Goal: Task Accomplishment & Management: Manage account settings

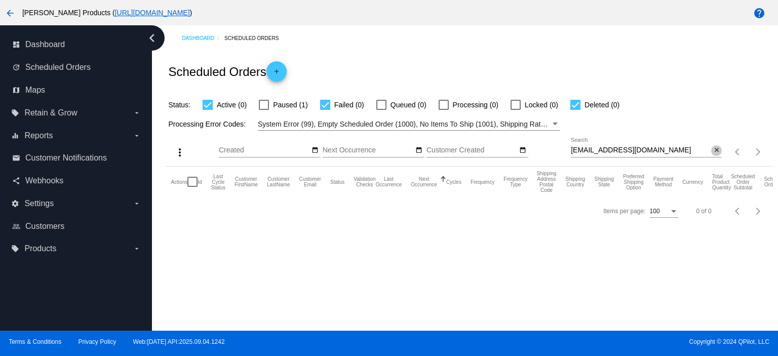
click at [719, 147] on mat-icon "close" at bounding box center [717, 150] width 7 height 8
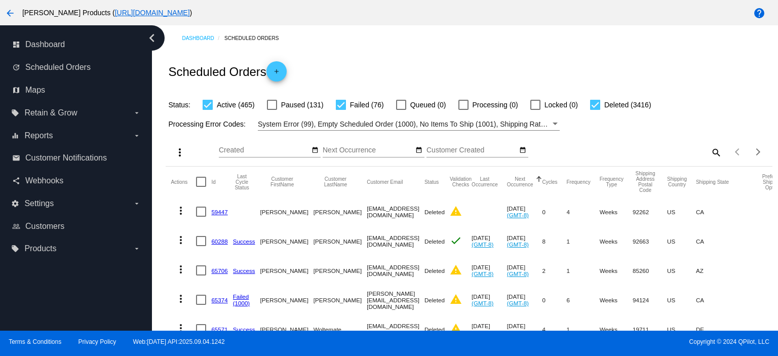
click at [342, 105] on div at bounding box center [341, 105] width 10 height 10
click at [341, 110] on input "Failed (76)" at bounding box center [341, 110] width 1 height 1
checkbox input "false"
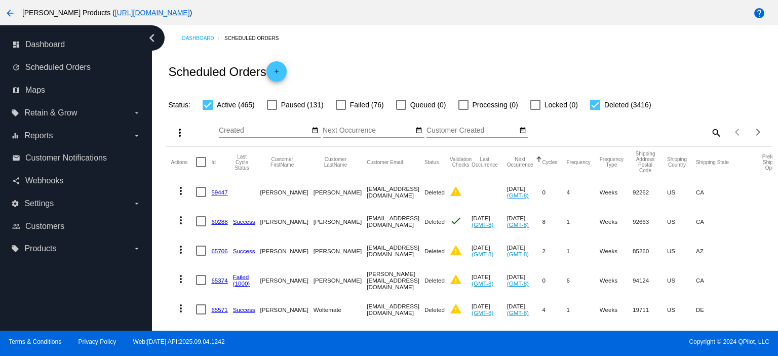
click at [598, 105] on div at bounding box center [595, 105] width 10 height 10
click at [596, 110] on input "Deleted (3416)" at bounding box center [595, 110] width 1 height 1
checkbox input "false"
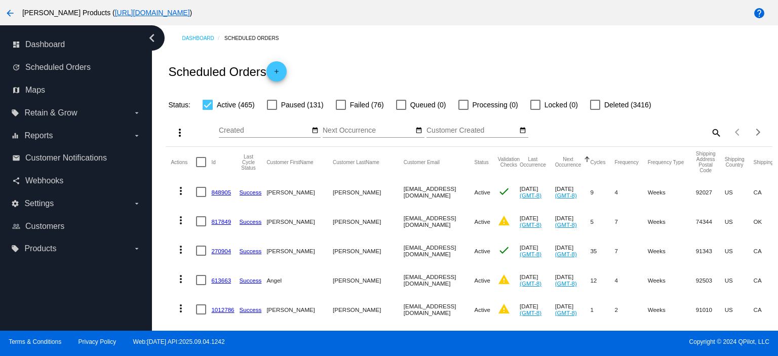
click at [218, 190] on link "848905" at bounding box center [221, 192] width 20 height 7
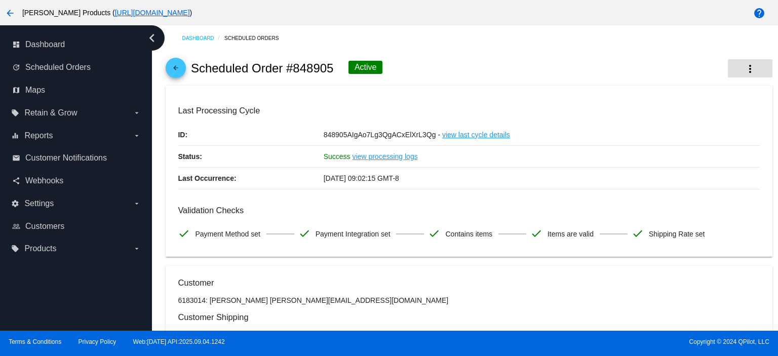
click at [745, 68] on mat-icon "more_vert" at bounding box center [751, 69] width 12 height 12
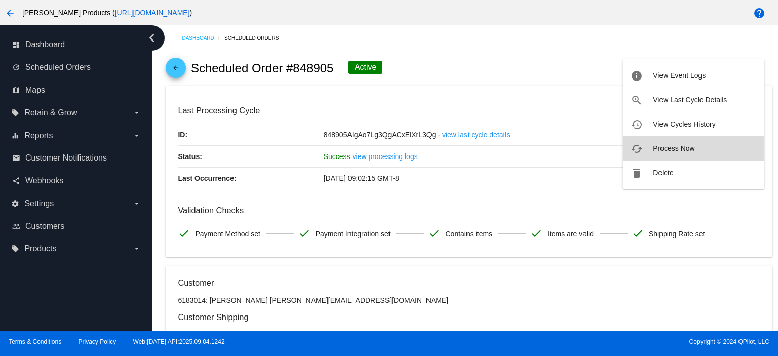
click at [710, 148] on button "cached Process Now" at bounding box center [694, 148] width 142 height 24
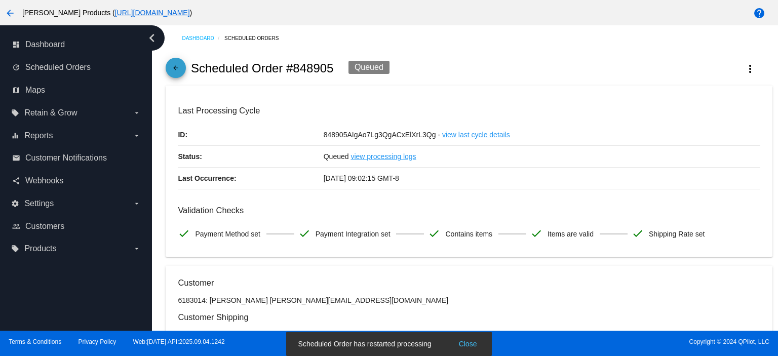
click at [174, 66] on mat-icon "arrow_back" at bounding box center [176, 70] width 12 height 12
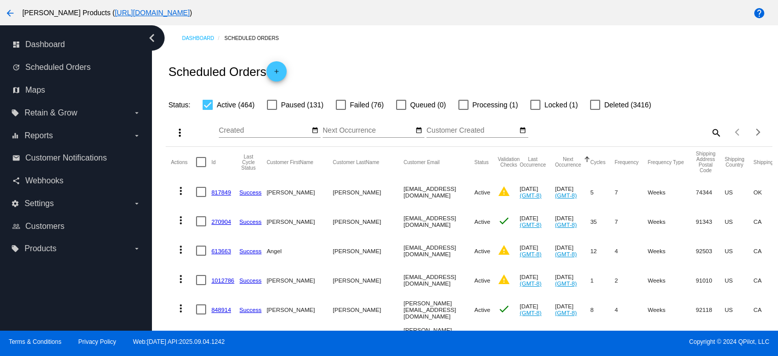
click at [222, 193] on link "817849" at bounding box center [221, 192] width 20 height 7
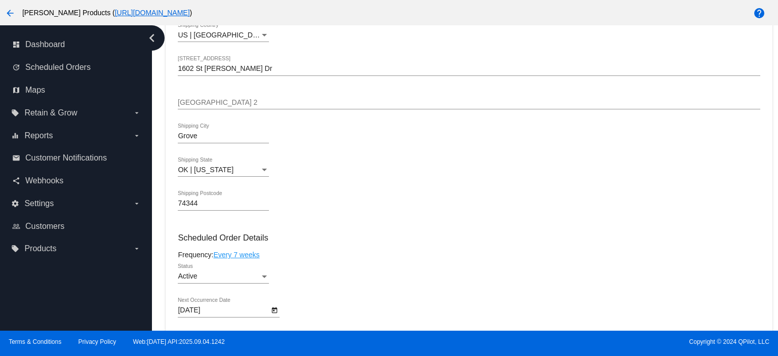
scroll to position [473, 0]
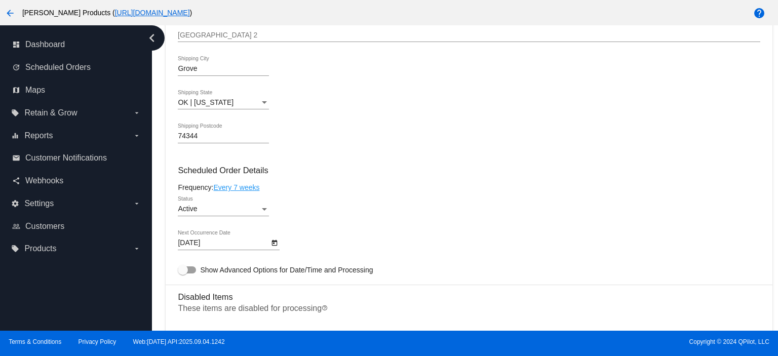
click at [214, 248] on body "arrow_back [PERSON_NAME] Products ( [URL][DOMAIN_NAME] ) help dashboard Dashboa…" at bounding box center [389, 178] width 778 height 356
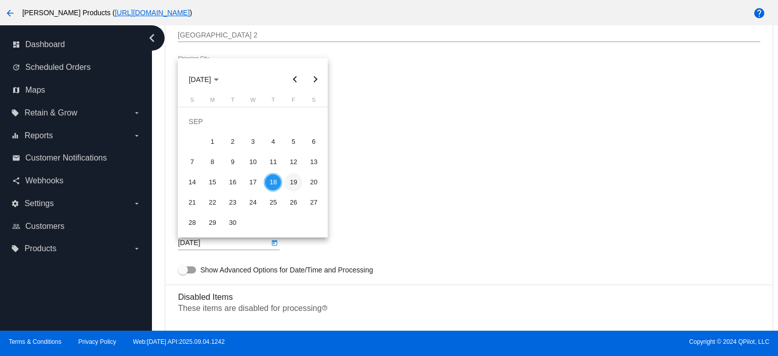
click at [293, 181] on div "19" at bounding box center [293, 182] width 18 height 18
type input "[DATE]"
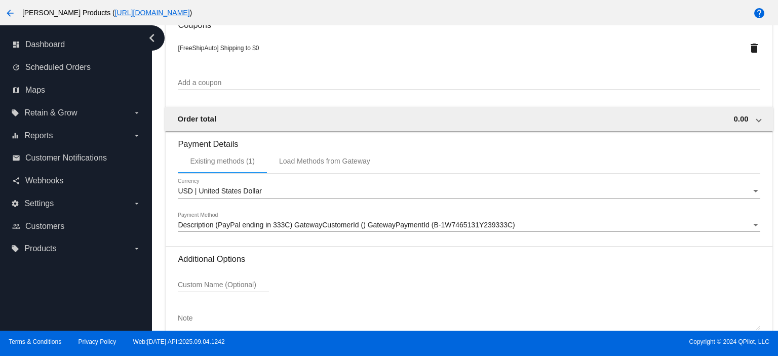
scroll to position [1022, 0]
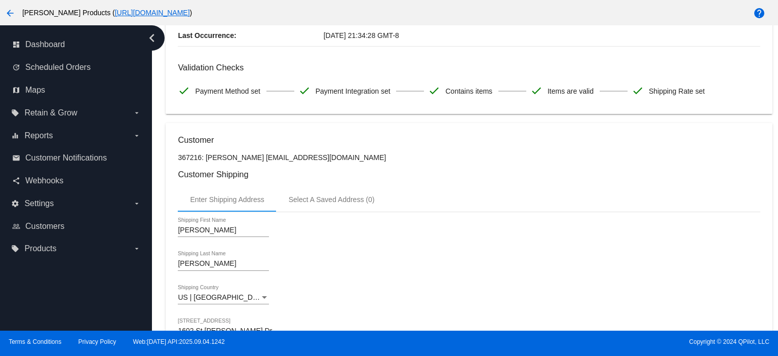
scroll to position [0, 0]
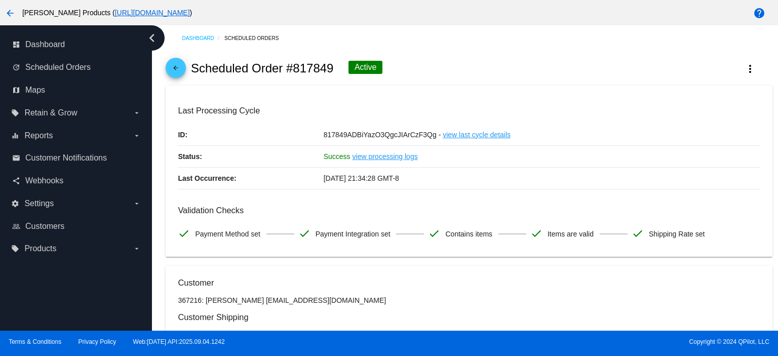
click at [178, 71] on mat-icon "arrow_back" at bounding box center [176, 70] width 12 height 12
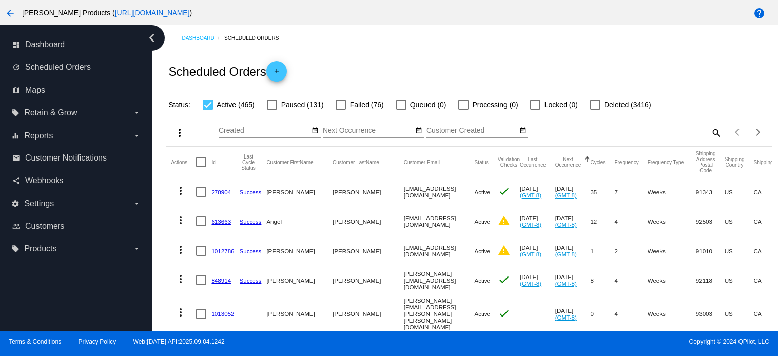
click at [217, 192] on link "270904" at bounding box center [221, 192] width 20 height 7
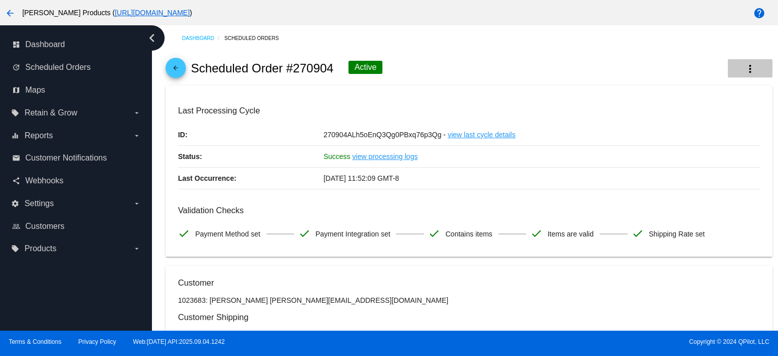
click at [745, 68] on mat-icon "more_vert" at bounding box center [751, 69] width 12 height 12
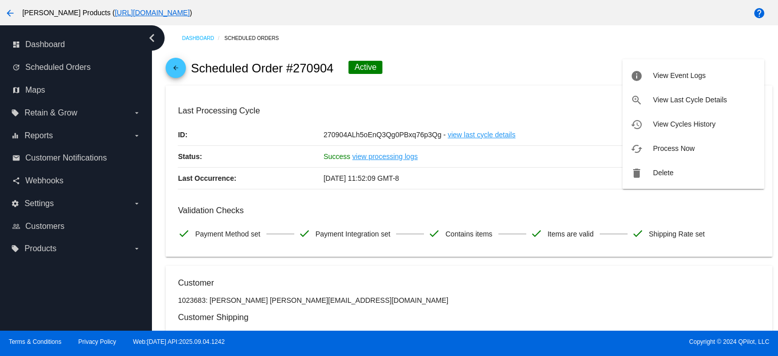
click at [689, 143] on button "cached Process Now" at bounding box center [694, 148] width 142 height 24
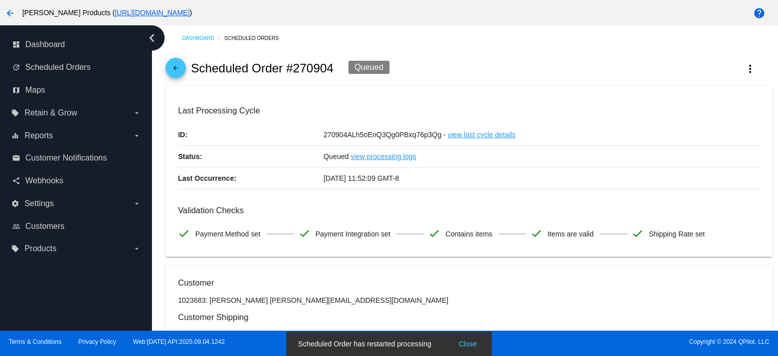
click at [180, 68] on mat-icon "arrow_back" at bounding box center [176, 70] width 12 height 12
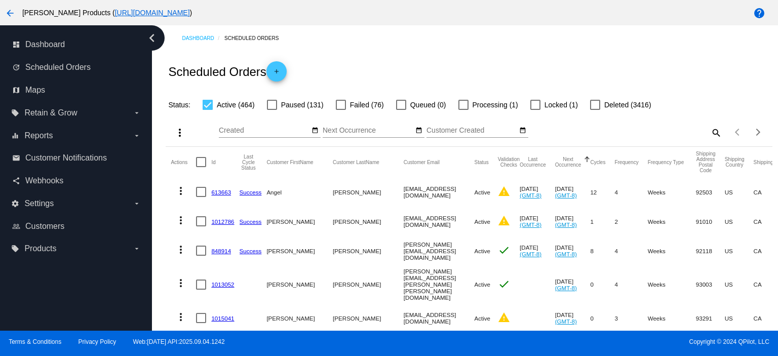
click at [222, 191] on link "613663" at bounding box center [221, 192] width 20 height 7
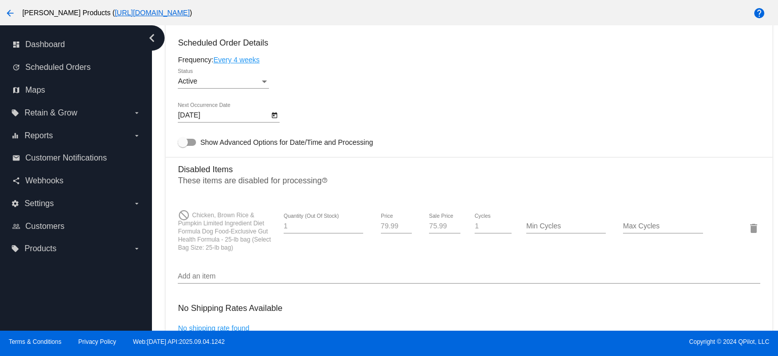
scroll to position [608, 0]
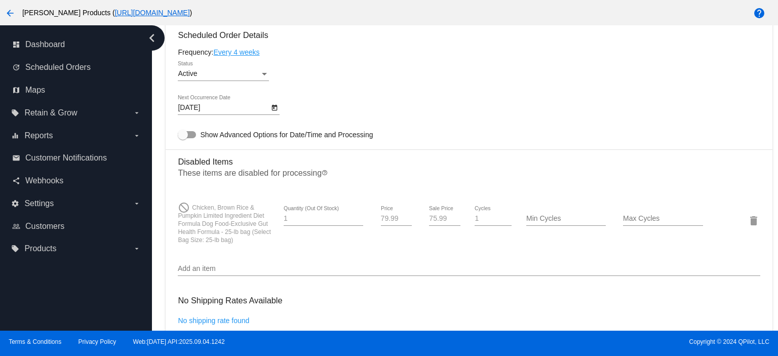
click at [216, 107] on body "arrow_back [PERSON_NAME] Products ( [URL][DOMAIN_NAME] ) help dashboard Dashboa…" at bounding box center [389, 178] width 778 height 356
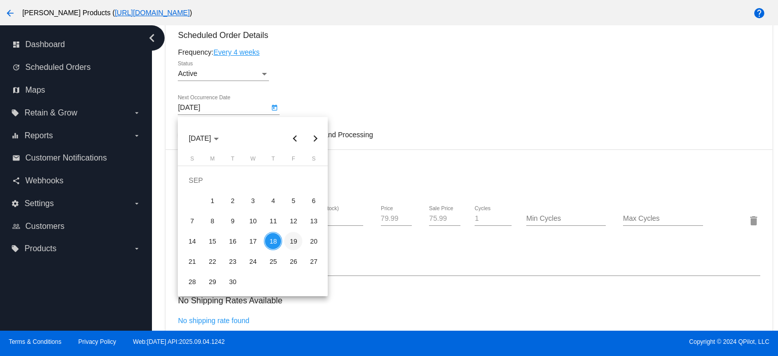
click at [290, 235] on div "19" at bounding box center [293, 241] width 18 height 18
type input "[DATE]"
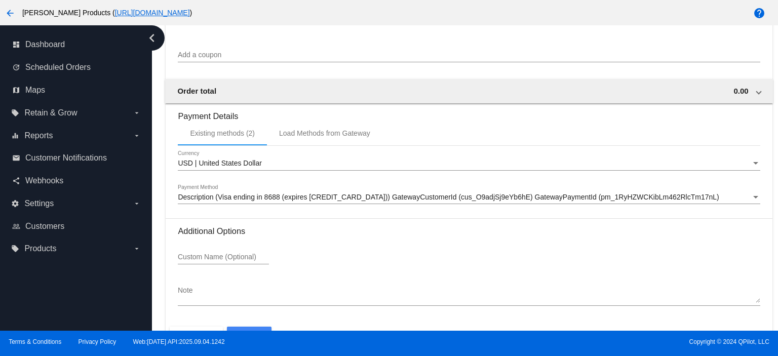
scroll to position [1030, 0]
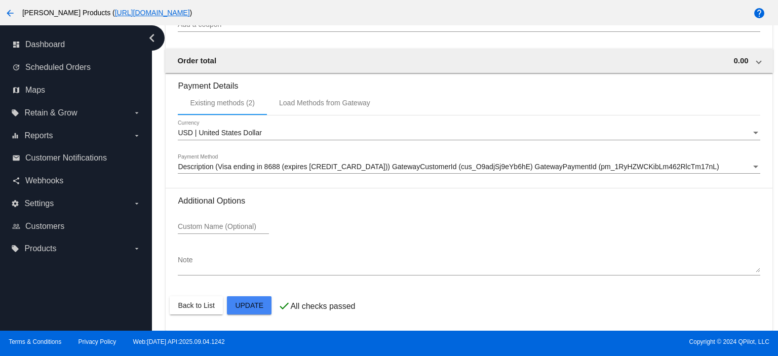
click at [716, 207] on div at bounding box center [389, 178] width 778 height 356
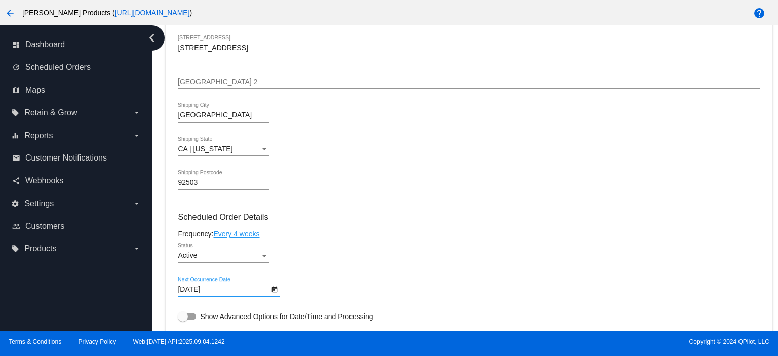
scroll to position [0, 0]
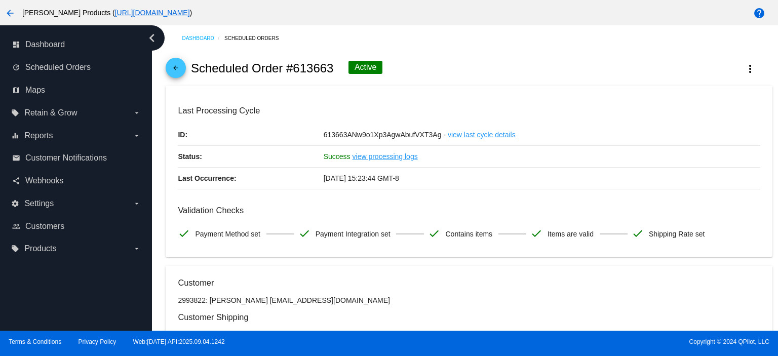
click at [180, 71] on mat-icon "arrow_back" at bounding box center [176, 70] width 12 height 12
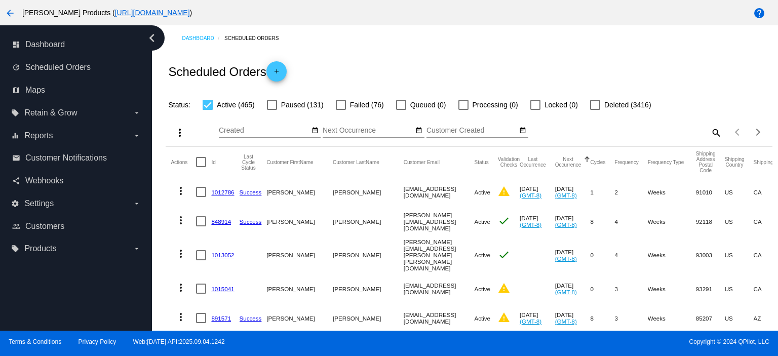
click at [216, 190] on link "1012786" at bounding box center [222, 192] width 23 height 7
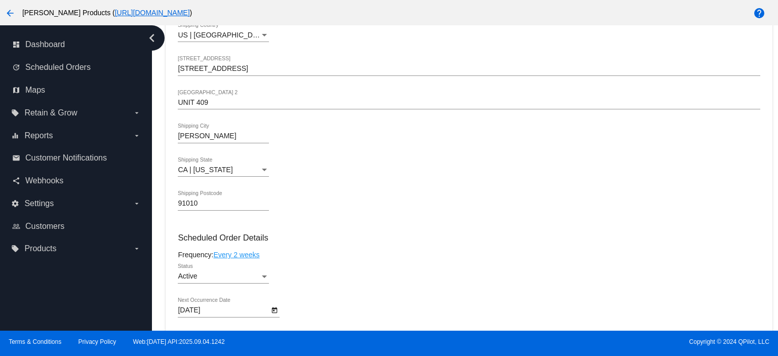
scroll to position [473, 0]
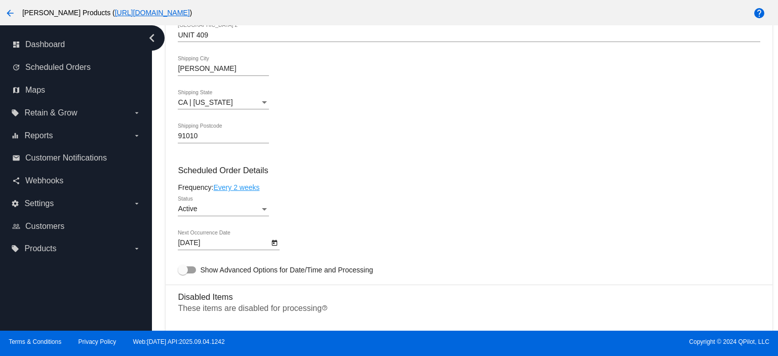
click at [214, 239] on div "[DATE] Next Occurrence Date" at bounding box center [223, 241] width 91 height 20
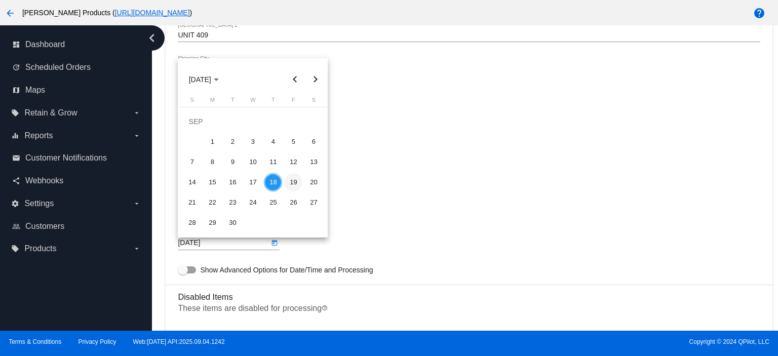
click at [291, 182] on div "19" at bounding box center [293, 182] width 18 height 18
type input "[DATE]"
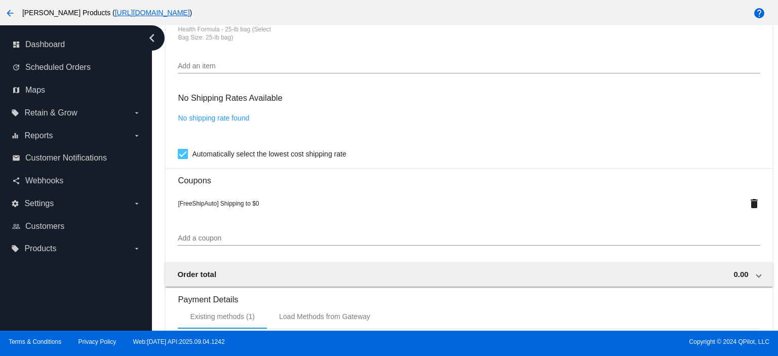
scroll to position [1030, 0]
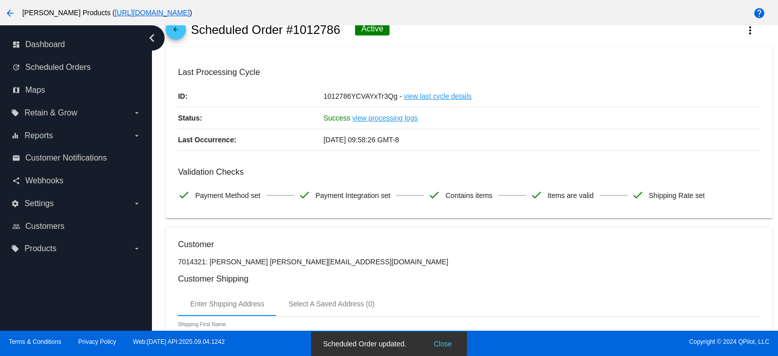
scroll to position [0, 0]
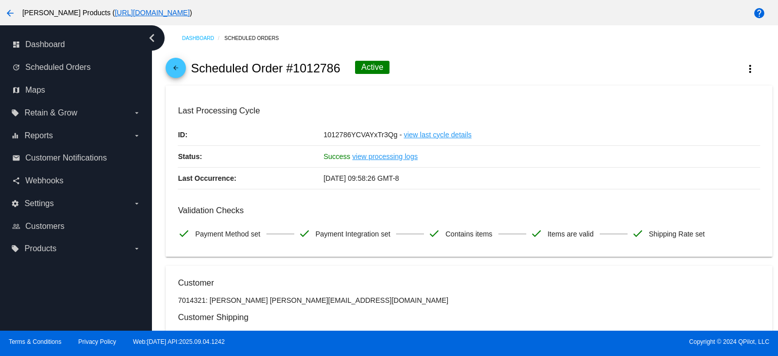
click at [171, 59] on span "arrow_back" at bounding box center [176, 70] width 12 height 25
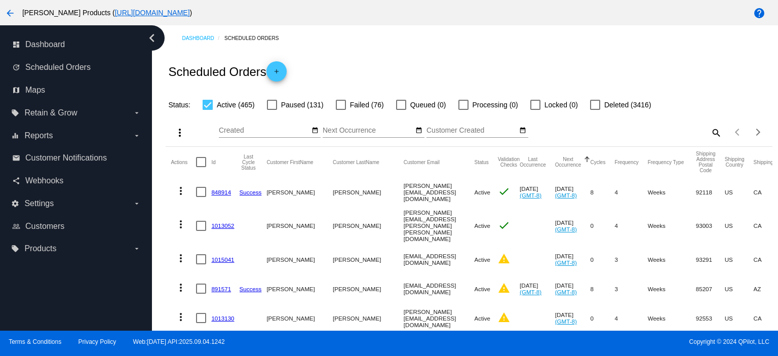
click at [216, 194] on link "848914" at bounding box center [221, 192] width 20 height 7
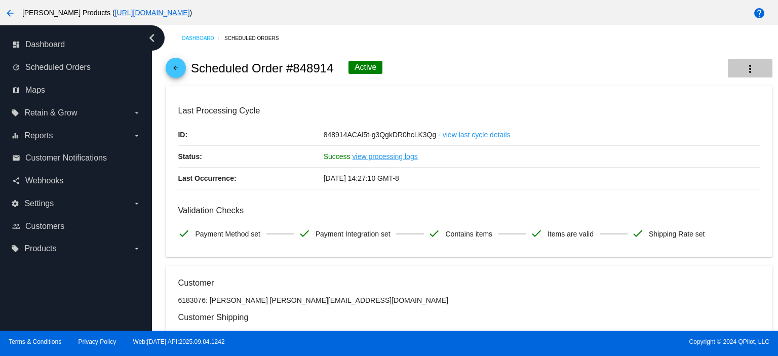
click at [745, 72] on mat-icon "more_vert" at bounding box center [751, 69] width 12 height 12
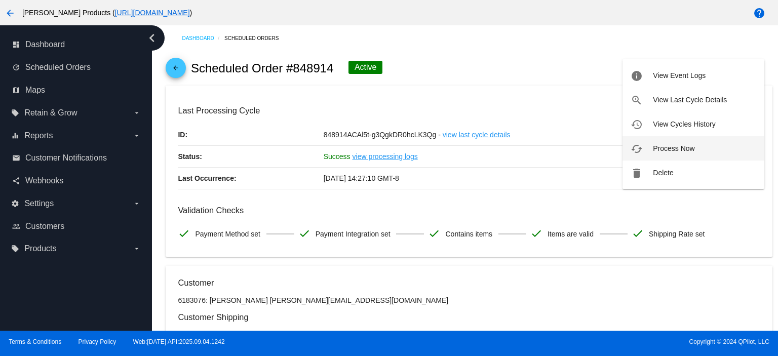
click at [677, 151] on span "Process Now" at bounding box center [674, 148] width 42 height 8
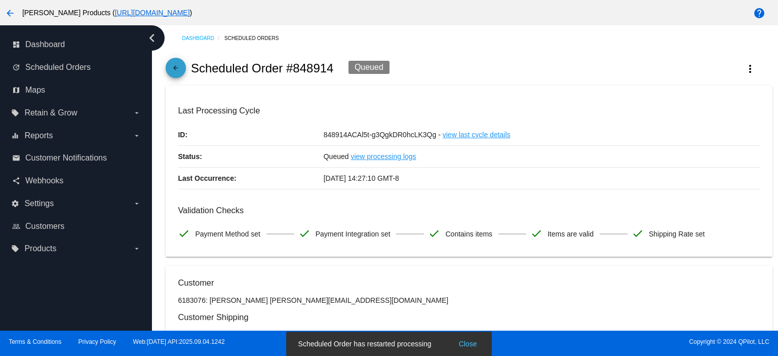
click at [178, 68] on mat-icon "arrow_back" at bounding box center [176, 70] width 12 height 12
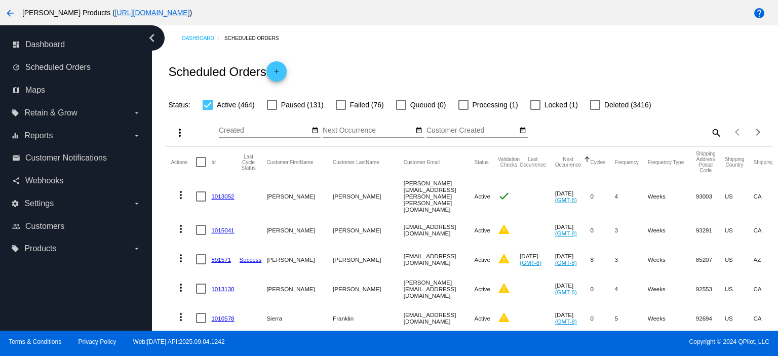
click at [218, 194] on link "1013052" at bounding box center [222, 196] width 23 height 7
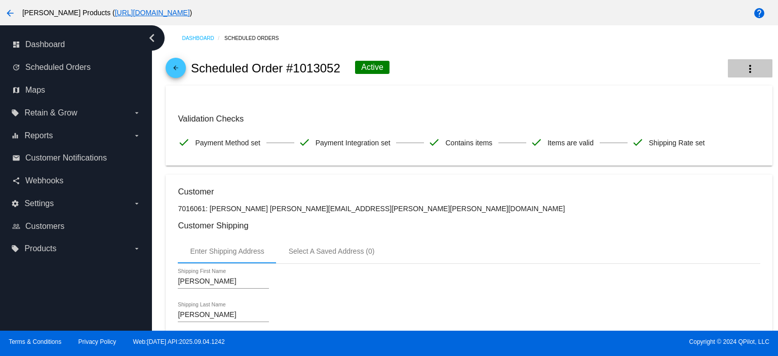
click at [745, 70] on mat-icon "more_vert" at bounding box center [751, 69] width 12 height 12
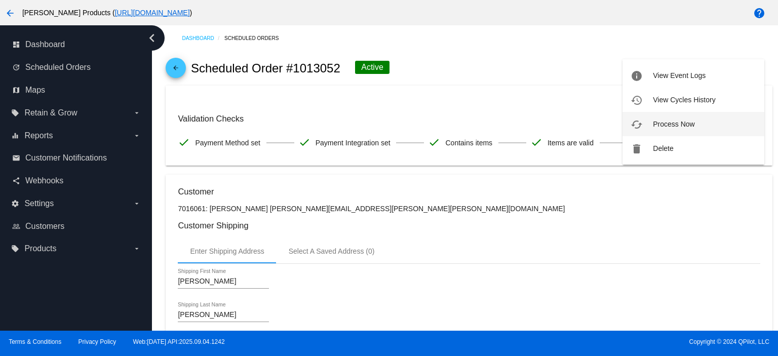
click at [690, 122] on span "Process Now" at bounding box center [674, 124] width 42 height 8
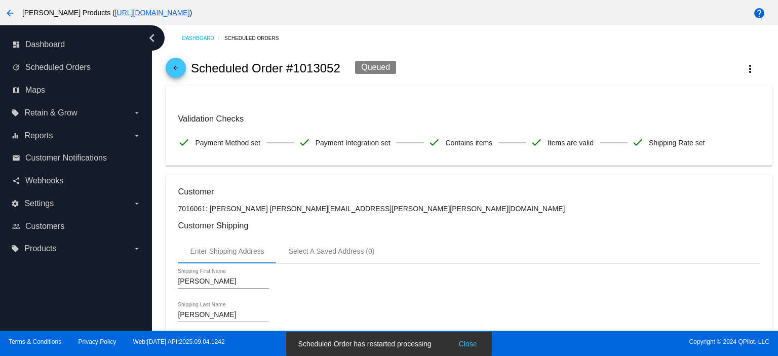
click at [178, 68] on mat-icon "arrow_back" at bounding box center [176, 70] width 12 height 12
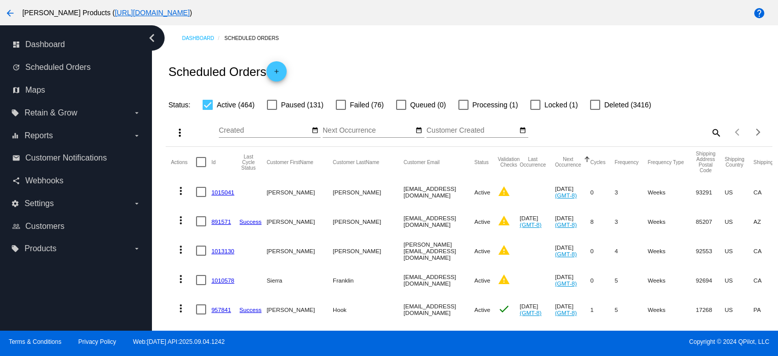
click at [340, 105] on div at bounding box center [341, 105] width 10 height 10
click at [341, 110] on input "Failed (76)" at bounding box center [341, 110] width 1 height 1
checkbox input "true"
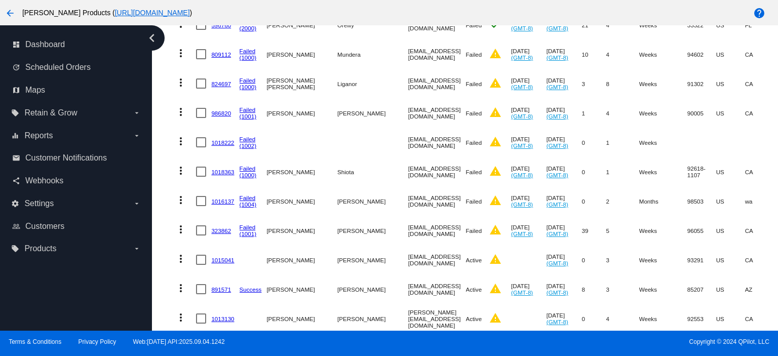
scroll to position [2162, 0]
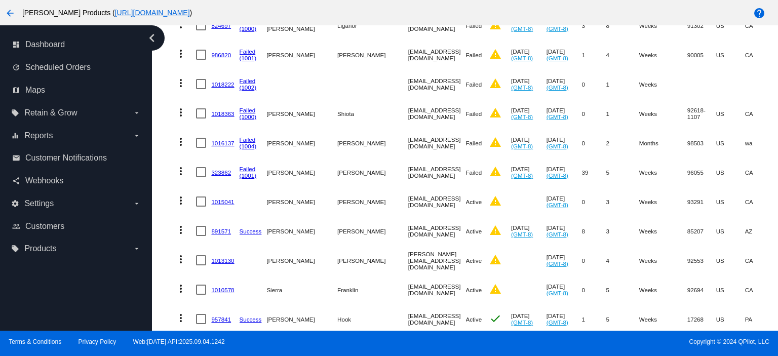
click at [223, 110] on link "1018363" at bounding box center [222, 113] width 23 height 7
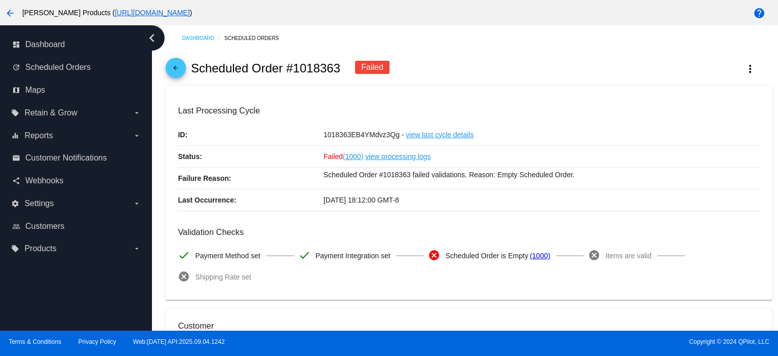
click at [171, 68] on mat-icon "arrow_back" at bounding box center [176, 70] width 12 height 12
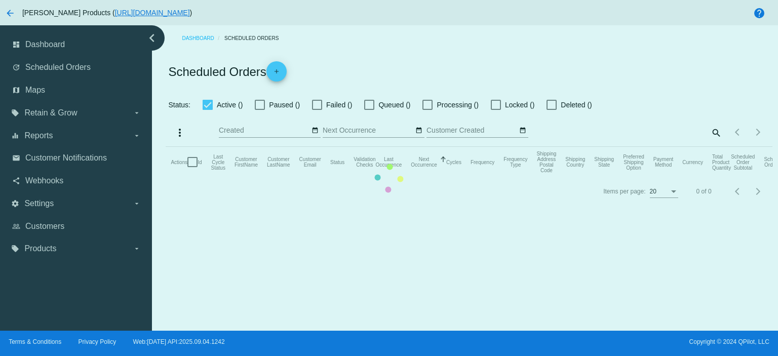
checkbox input "true"
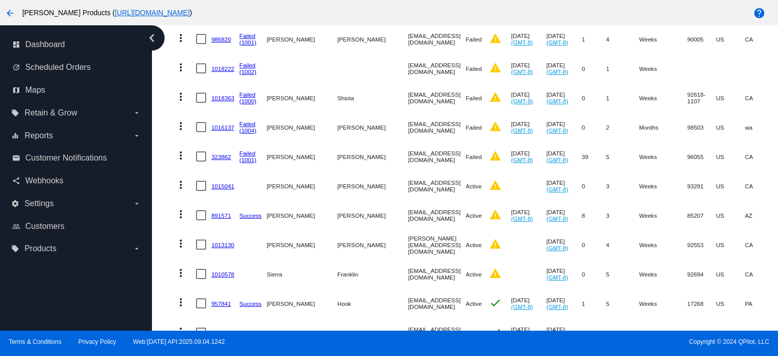
scroll to position [2162, 0]
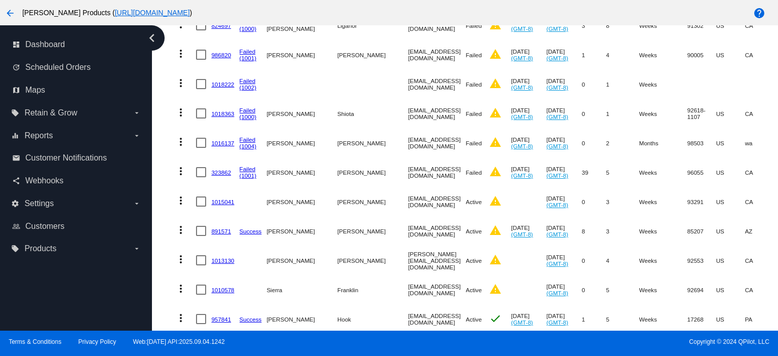
click at [248, 143] on link "(1004)" at bounding box center [248, 146] width 17 height 7
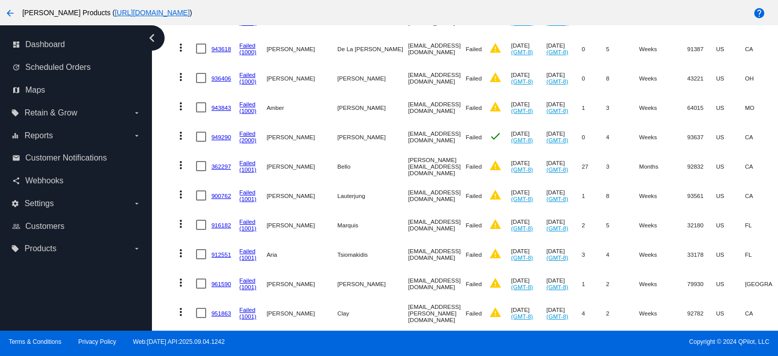
scroll to position [946, 0]
